Goal: Transaction & Acquisition: Purchase product/service

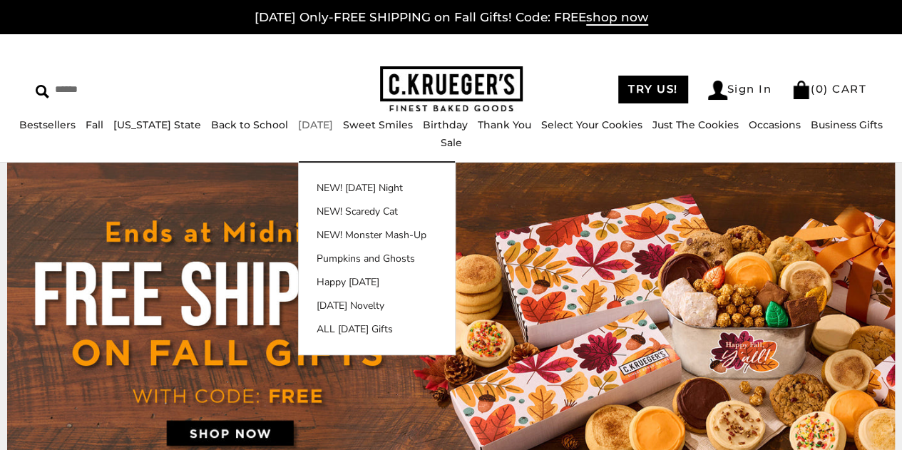
click at [318, 316] on ul "NEW! [DATE] Night NEW! Scaredy Cat NEW! Monster Mash-Up Pumpkins and Ghosts Hap…" at bounding box center [377, 258] width 156 height 156
click at [328, 309] on link "[DATE] Novelty" at bounding box center [377, 305] width 156 height 15
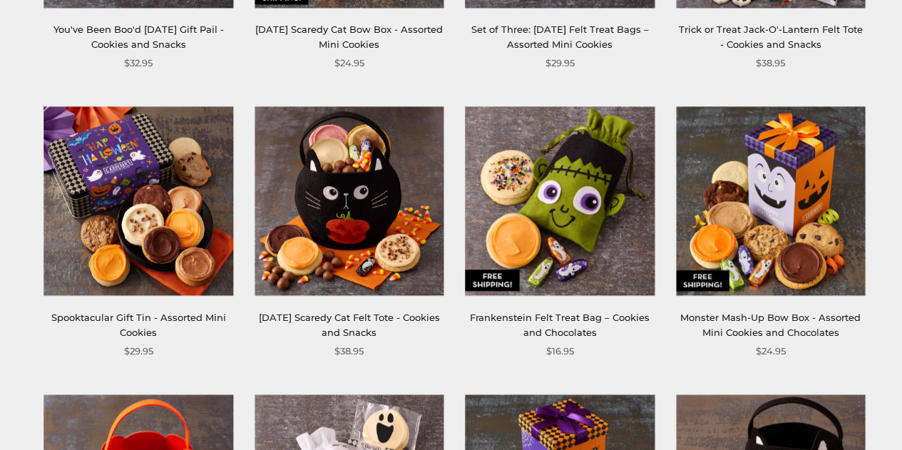
scroll to position [437, 0]
